Goal: Check status: Check status

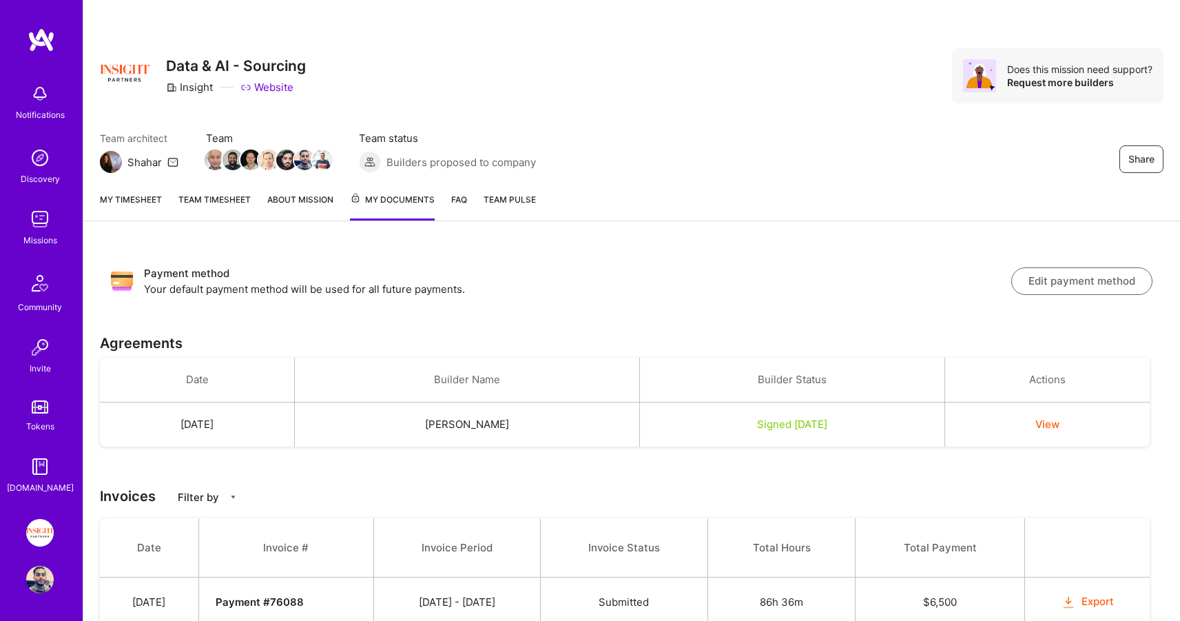
click at [213, 199] on link "Team timesheet" at bounding box center [214, 206] width 72 height 28
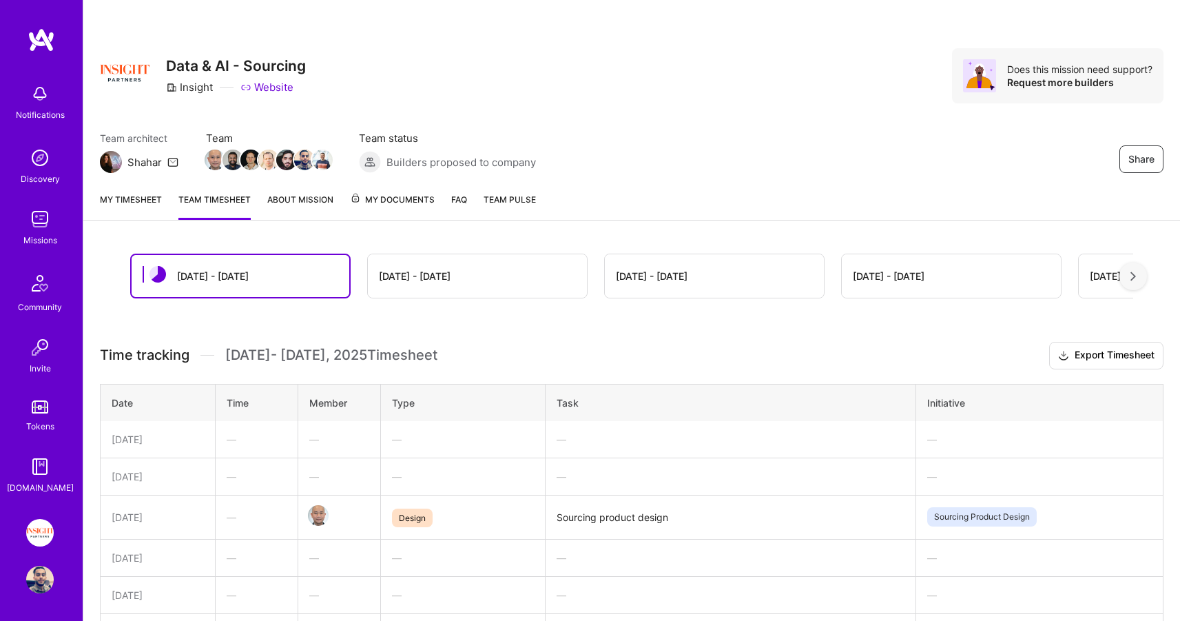
click at [435, 273] on div "Jul 16 - Jul 31" at bounding box center [415, 276] width 72 height 14
click at [477, 276] on div "Jul 16 - Jul 31" at bounding box center [477, 275] width 219 height 43
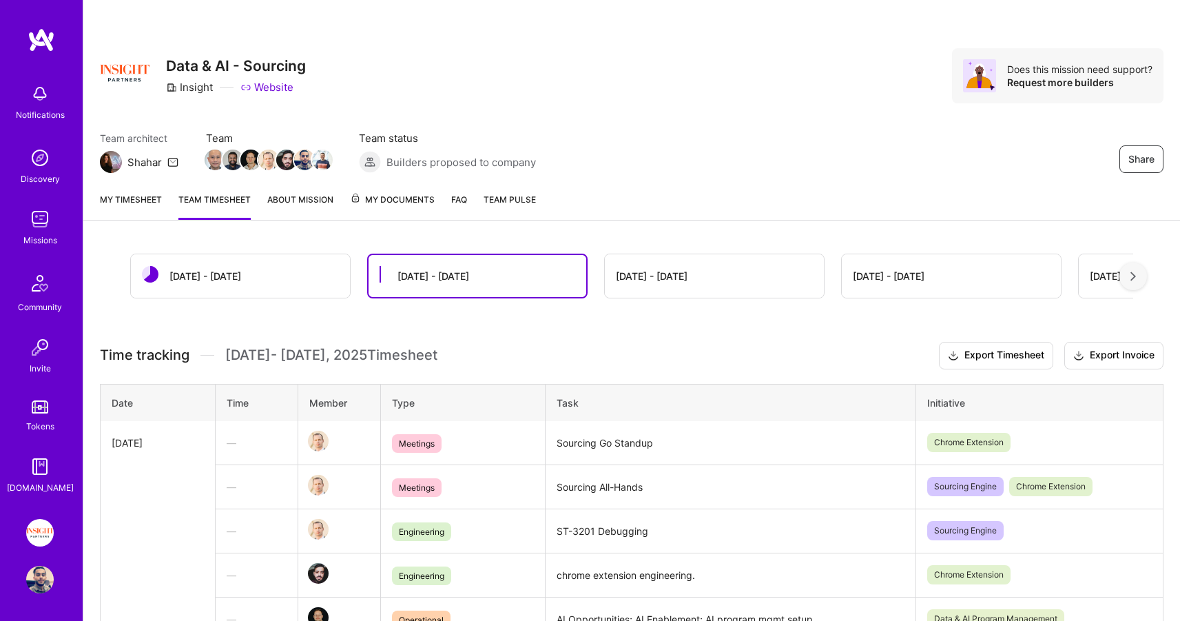
click at [127, 203] on link "My timesheet" at bounding box center [131, 206] width 62 height 28
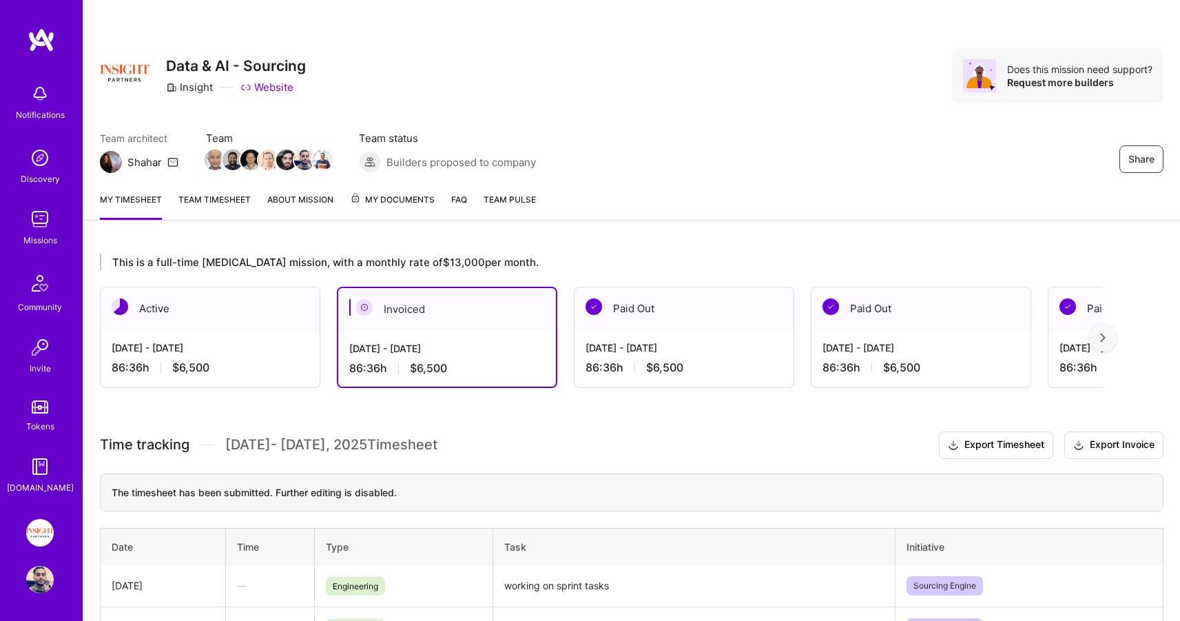
click at [692, 333] on div "Jul 1 - Jul 15, 2025 86:36 h $6,500" at bounding box center [684, 357] width 219 height 57
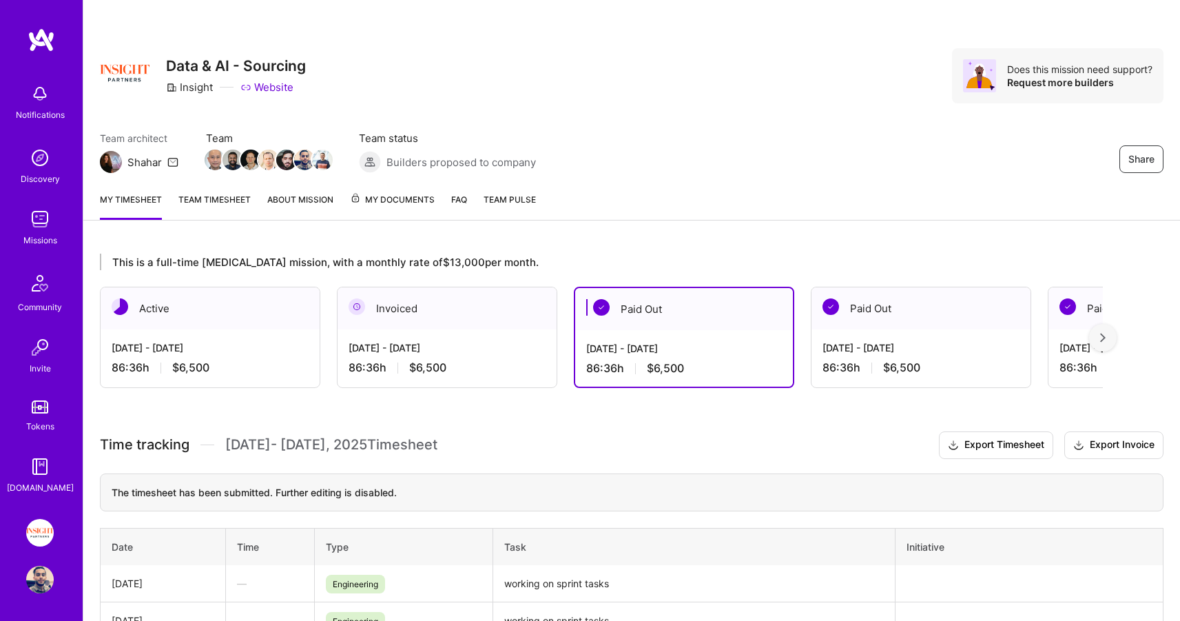
click at [463, 338] on div "Jul 16 - Jul 31, 2025 86:36 h $6,500" at bounding box center [447, 357] width 219 height 57
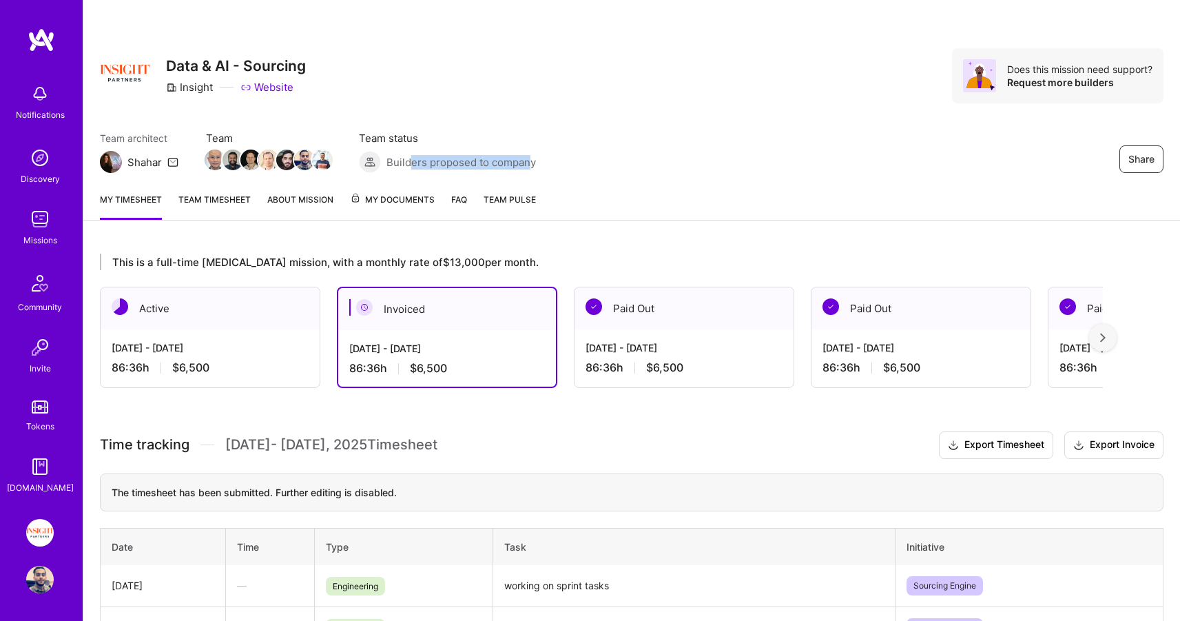
drag, startPoint x: 411, startPoint y: 157, endPoint x: 527, endPoint y: 161, distance: 116.5
click at [527, 161] on span "Builders proposed to company" at bounding box center [462, 162] width 150 height 14
drag, startPoint x: 527, startPoint y: 161, endPoint x: 501, endPoint y: 164, distance: 26.4
click at [501, 164] on span "Builders proposed to company" at bounding box center [462, 162] width 150 height 14
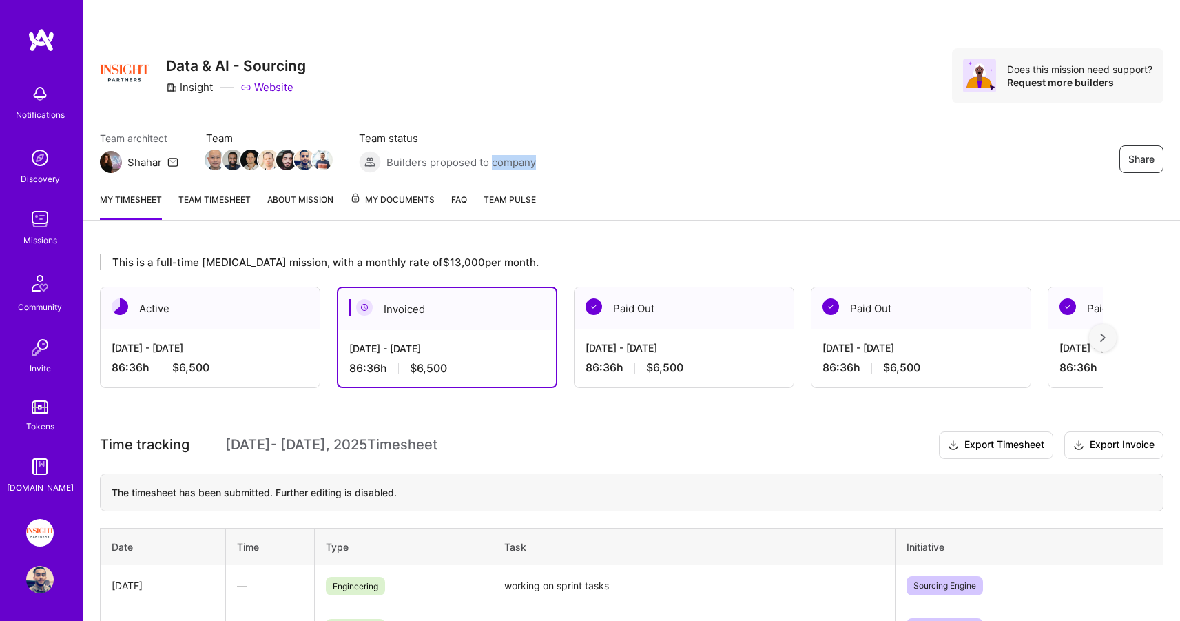
click at [500, 164] on span "Builders proposed to company" at bounding box center [462, 162] width 150 height 14
click at [502, 195] on span "Team Pulse" at bounding box center [510, 199] width 52 height 10
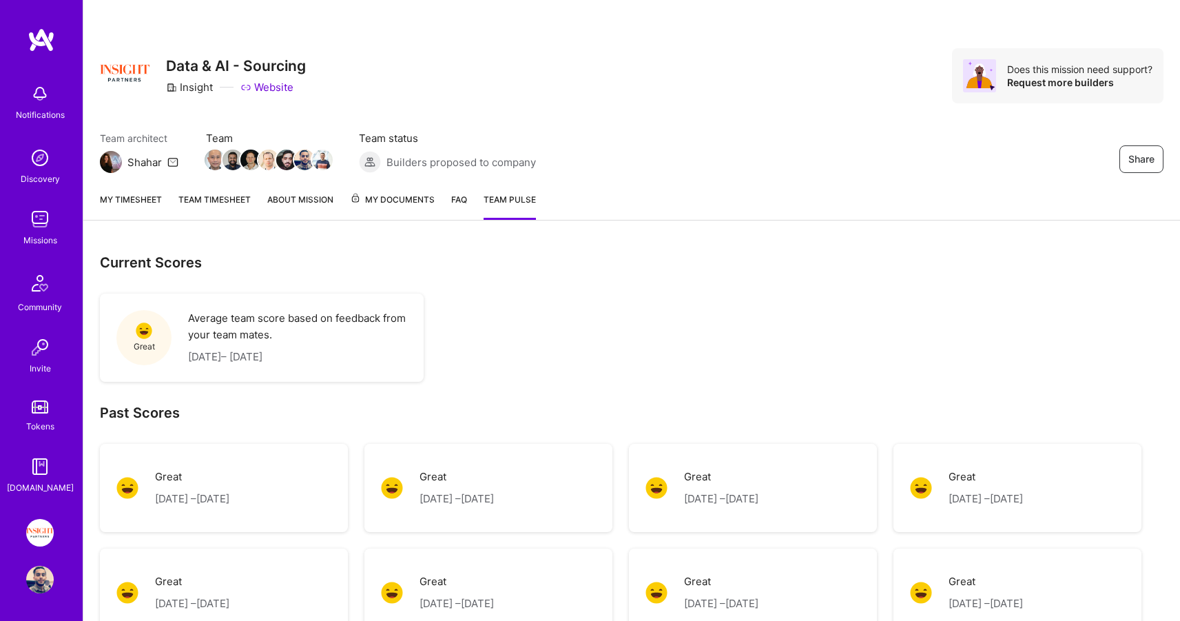
drag, startPoint x: 205, startPoint y: 311, endPoint x: 359, endPoint y: 367, distance: 164.4
click at [359, 367] on div "Great Average team score based on feedback from your team mates. July 16, 2025 …" at bounding box center [261, 338] width 307 height 72
click at [372, 363] on p "July 16, 2025 – August 01, 2025" at bounding box center [297, 357] width 219 height 17
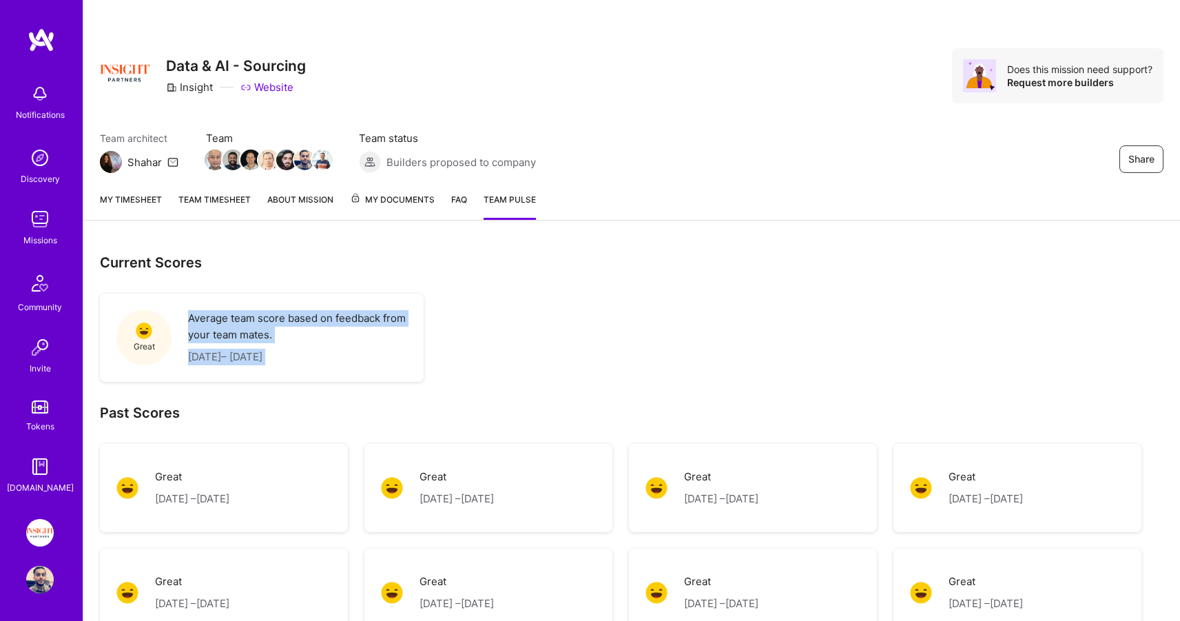
drag, startPoint x: 372, startPoint y: 363, endPoint x: 246, endPoint y: 301, distance: 140.5
click at [247, 302] on div "Great Average team score based on feedback from your team mates. July 16, 2025 …" at bounding box center [261, 338] width 307 height 72
click at [246, 301] on div "Great Average team score based on feedback from your team mates. July 16, 2025 …" at bounding box center [262, 338] width 324 height 88
drag, startPoint x: 246, startPoint y: 301, endPoint x: 323, endPoint y: 348, distance: 90.3
click at [323, 348] on div "Great Average team score based on feedback from your team mates. July 16, 2025 …" at bounding box center [262, 338] width 324 height 88
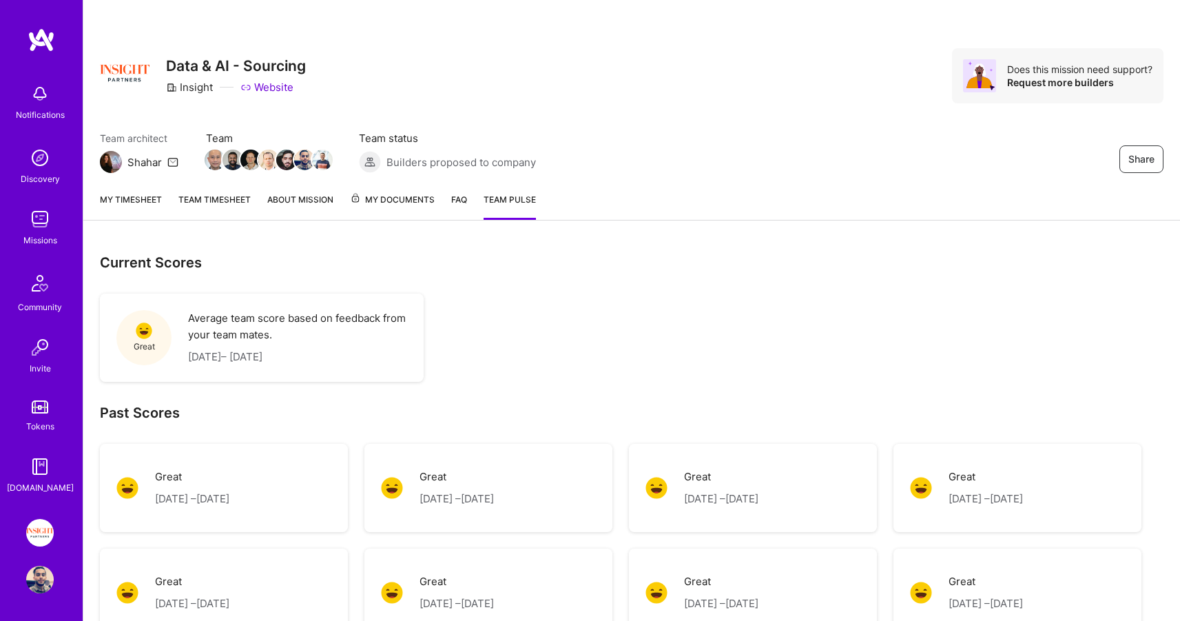
click at [343, 354] on p "July 16, 2025 – August 01, 2025" at bounding box center [297, 357] width 219 height 17
click at [420, 201] on span "My Documents" at bounding box center [392, 199] width 85 height 15
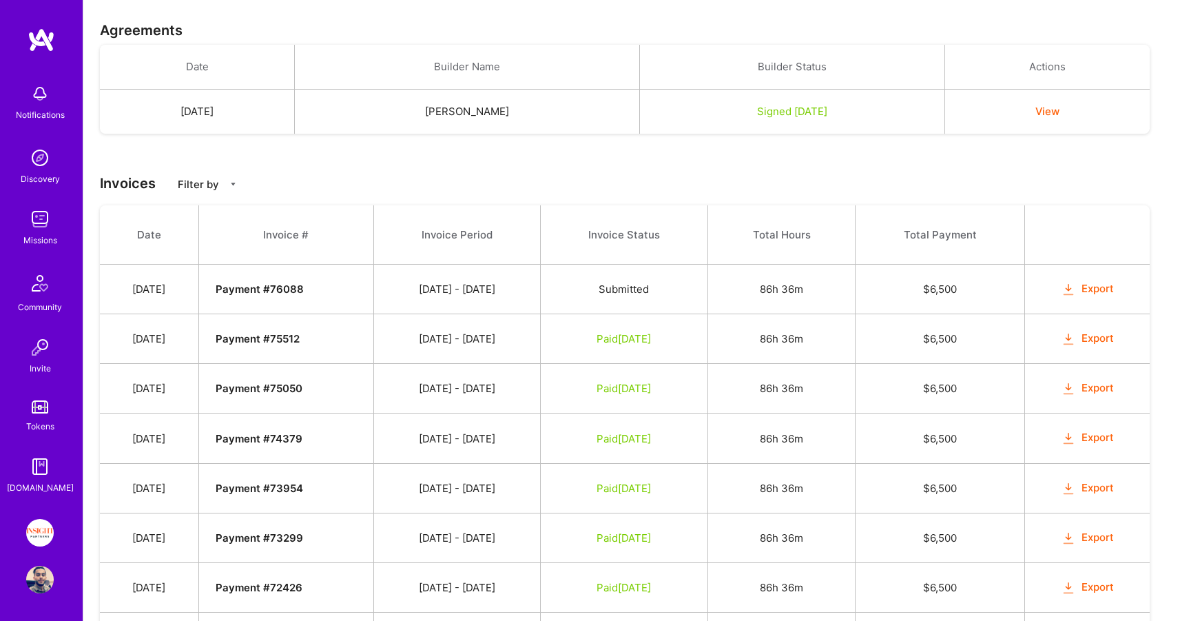
scroll to position [311, 0]
drag, startPoint x: 452, startPoint y: 282, endPoint x: 870, endPoint y: 286, distance: 417.6
click at [870, 286] on tr "Aug 5, 2025 Payment # 76088 07/16 - 07/31/2025 Submitted 86h 36m $ 6,500 Export" at bounding box center [625, 291] width 1050 height 50
click at [855, 286] on td "86h 36m" at bounding box center [781, 291] width 147 height 50
